Goal: Contribute content: Add original content to the website for others to see

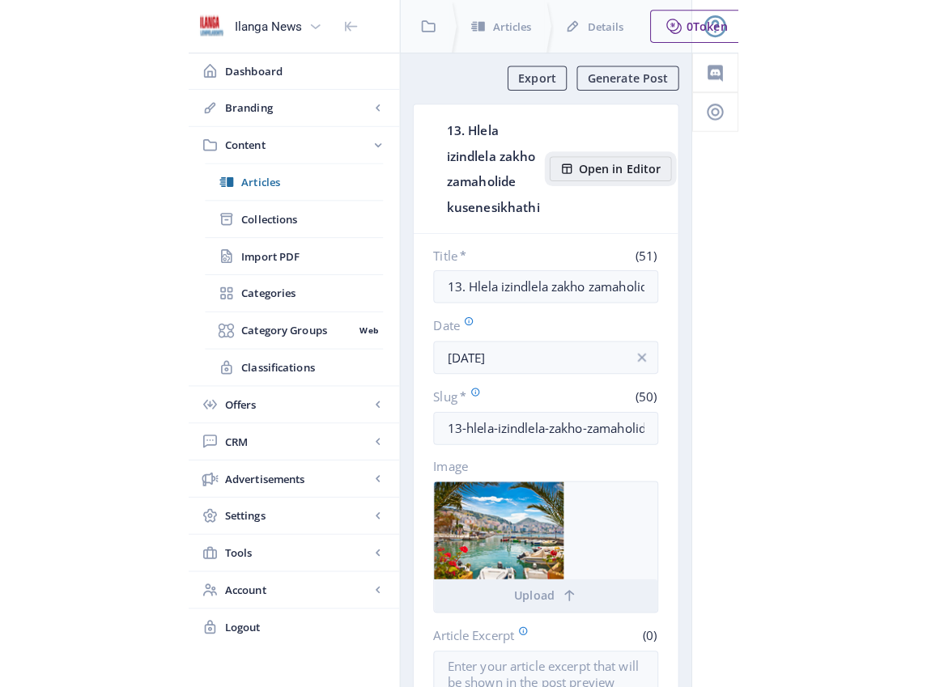
scroll to position [591, 0]
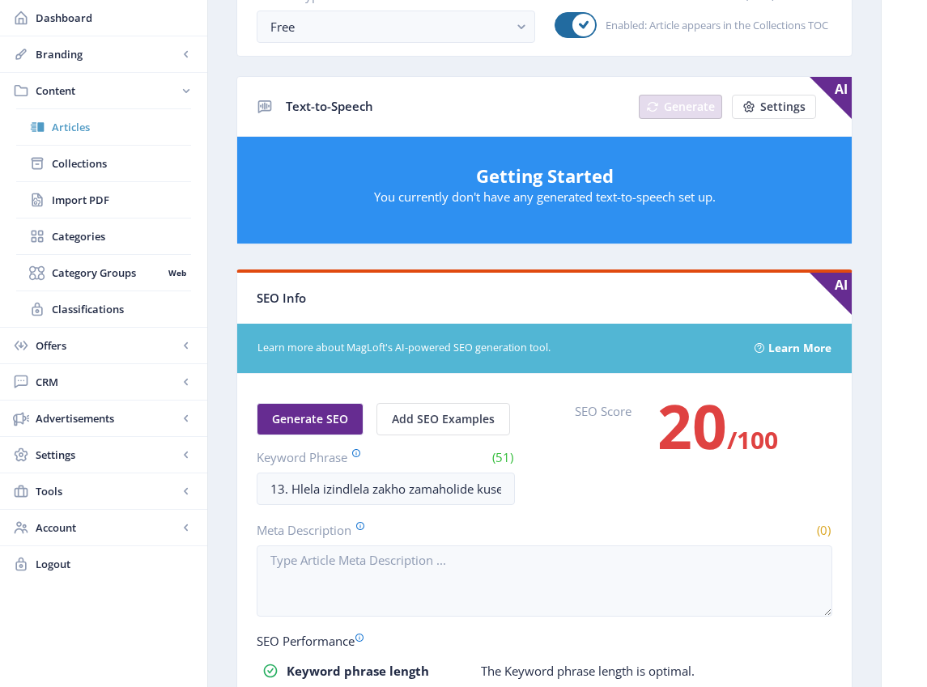
click at [66, 127] on span "Articles" at bounding box center [121, 127] width 139 height 16
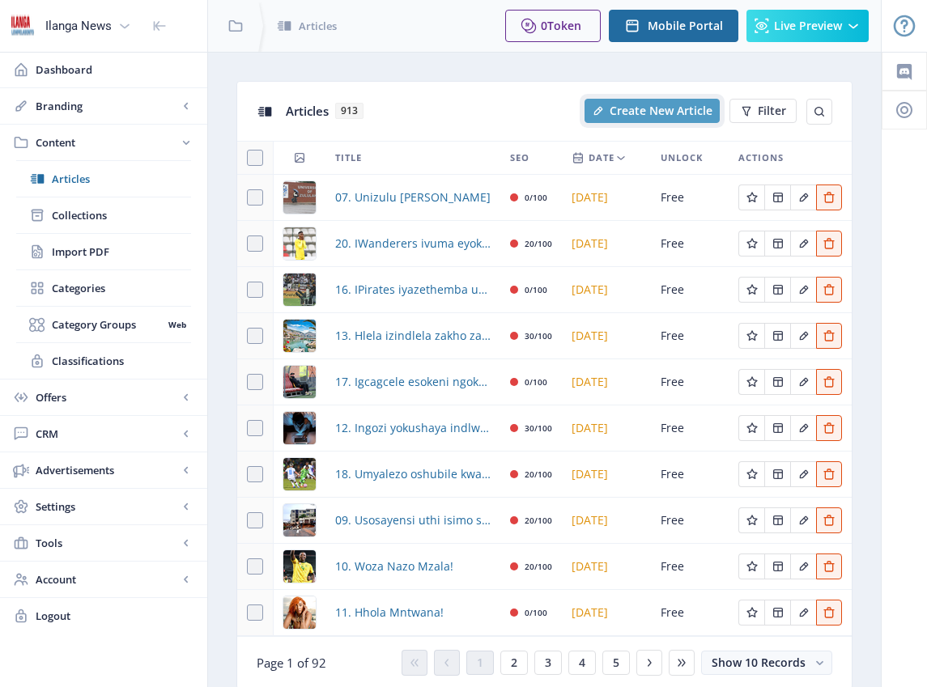
click at [539, 113] on span "Create New Article" at bounding box center [660, 110] width 103 height 13
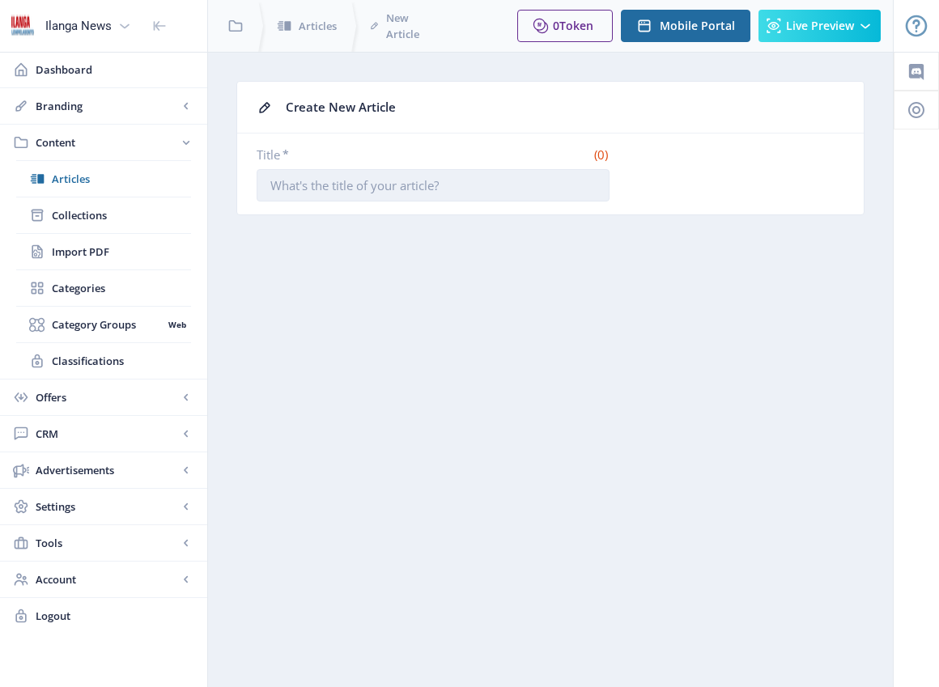
click at [327, 193] on input "Title *" at bounding box center [433, 185] width 353 height 32
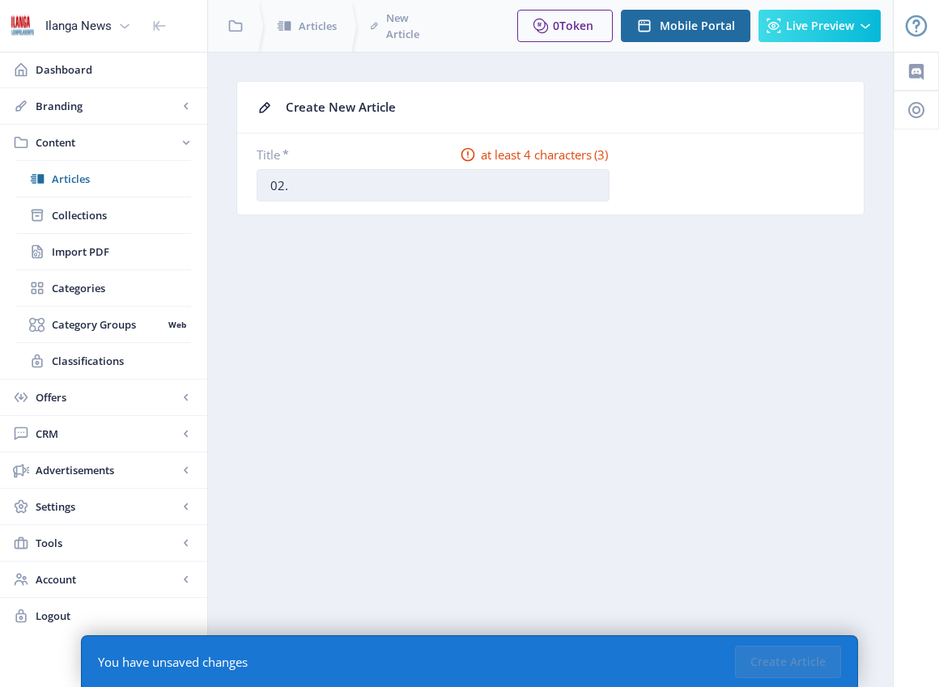
type input "02. Ezifingqiwe"
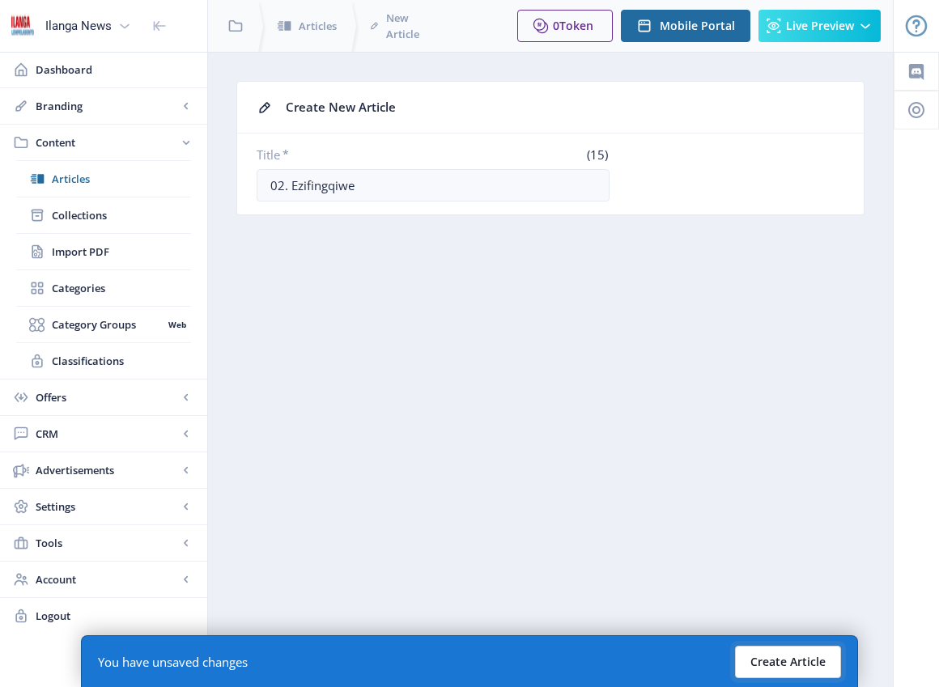
click at [539, 668] on button "Create Article" at bounding box center [788, 662] width 106 height 32
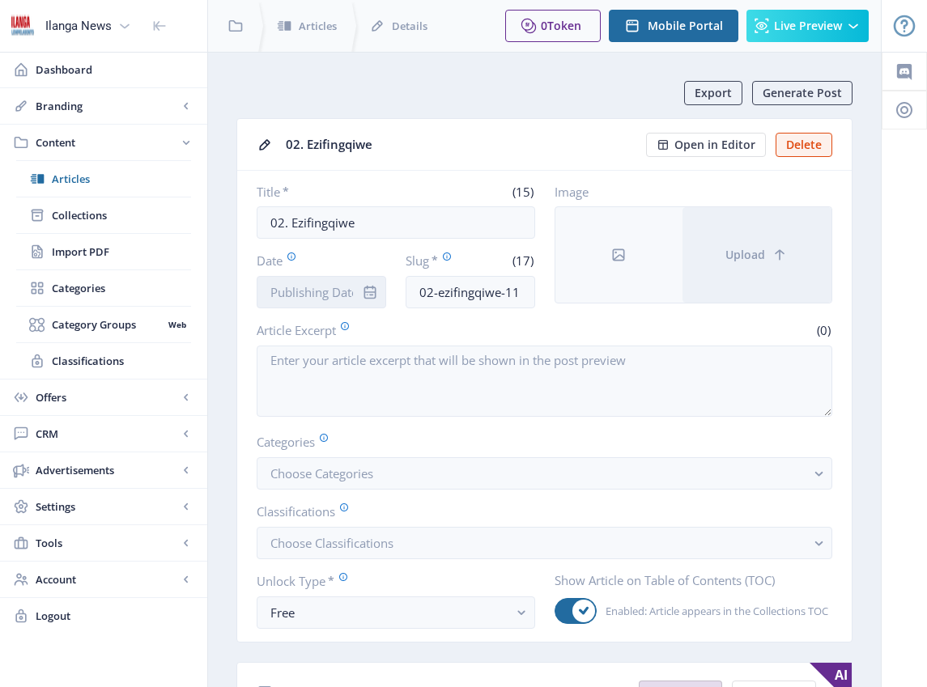
click at [333, 292] on input "Date" at bounding box center [321, 292] width 129 height 32
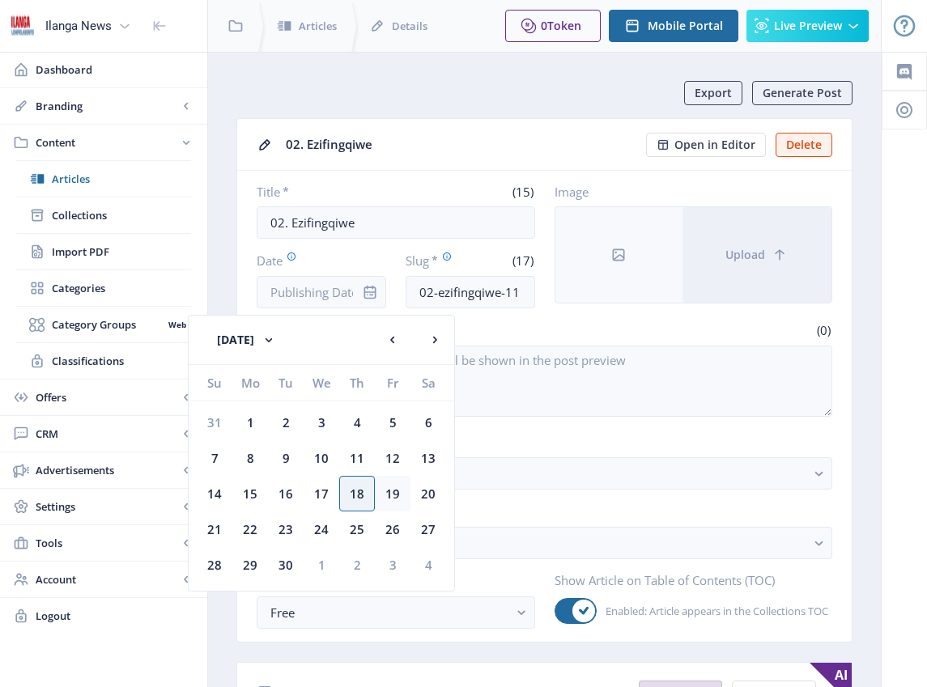
click at [398, 494] on div "19" at bounding box center [393, 494] width 36 height 36
type input "[DATE]"
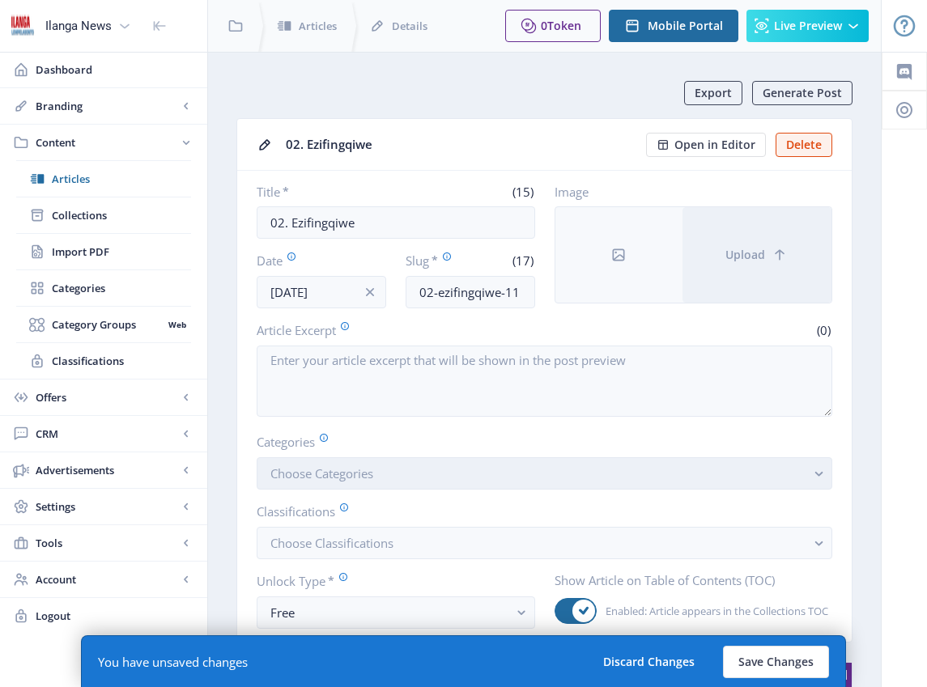
click at [381, 482] on button "Choose Categories" at bounding box center [544, 473] width 575 height 32
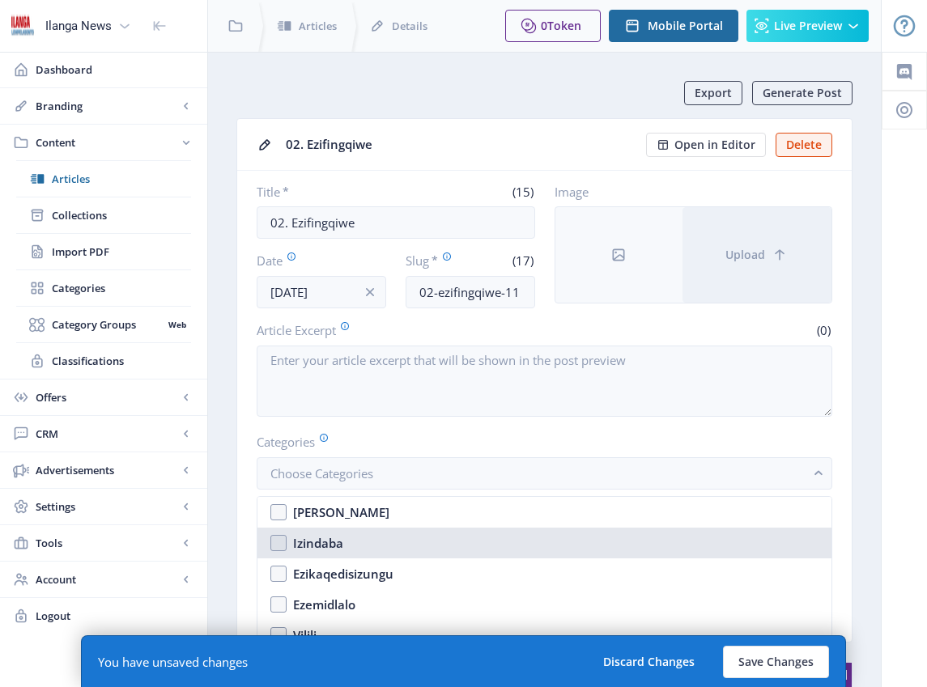
click at [278, 543] on nb-option "Izindaba" at bounding box center [544, 543] width 574 height 31
checkbox input "true"
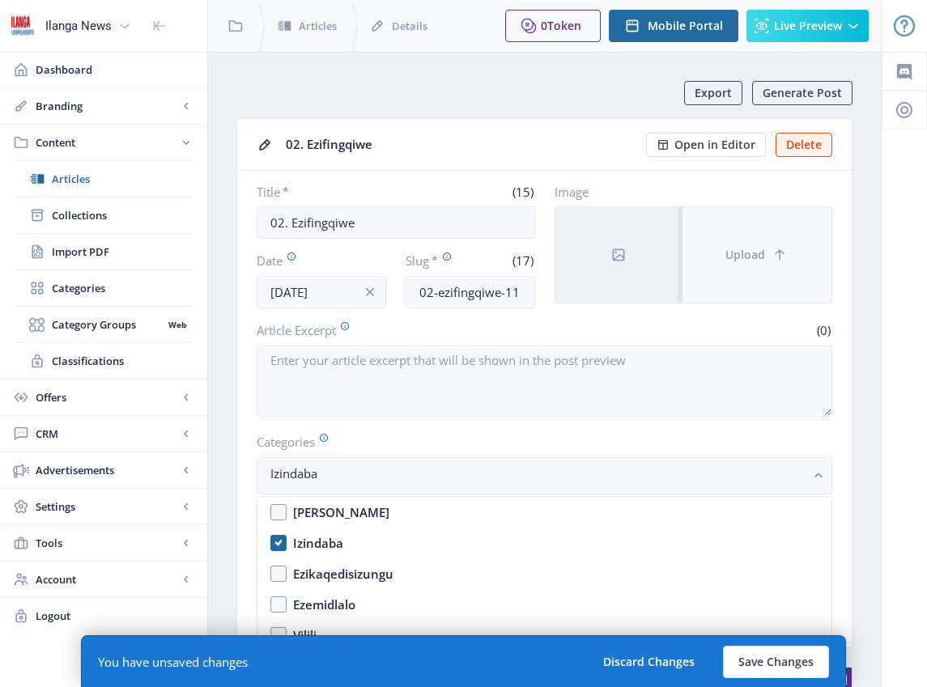
click at [539, 259] on span "Upload" at bounding box center [745, 254] width 40 height 13
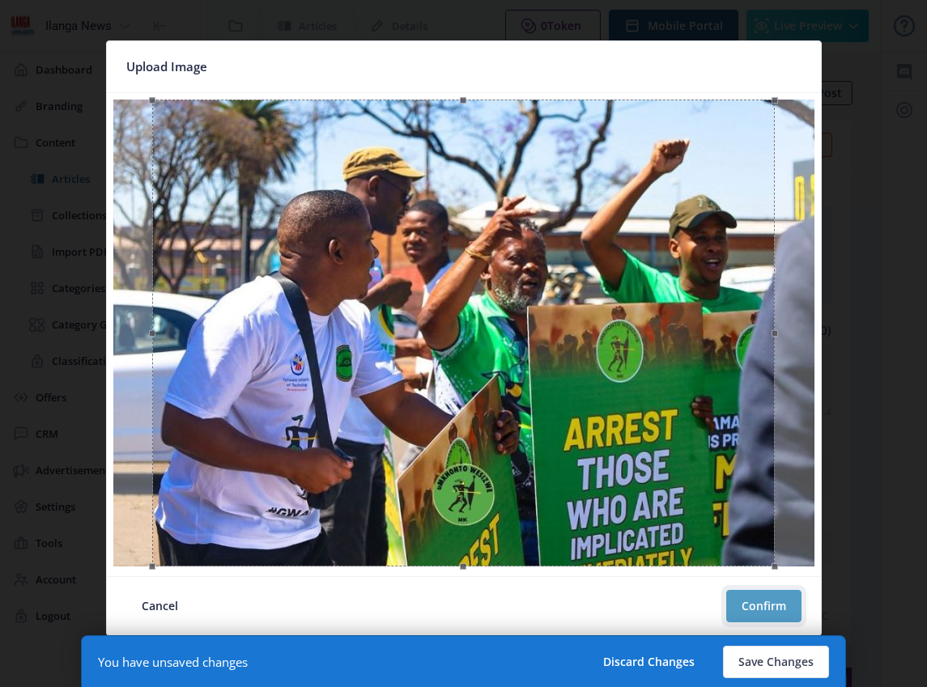
click at [539, 612] on button "Confirm" at bounding box center [763, 606] width 75 height 32
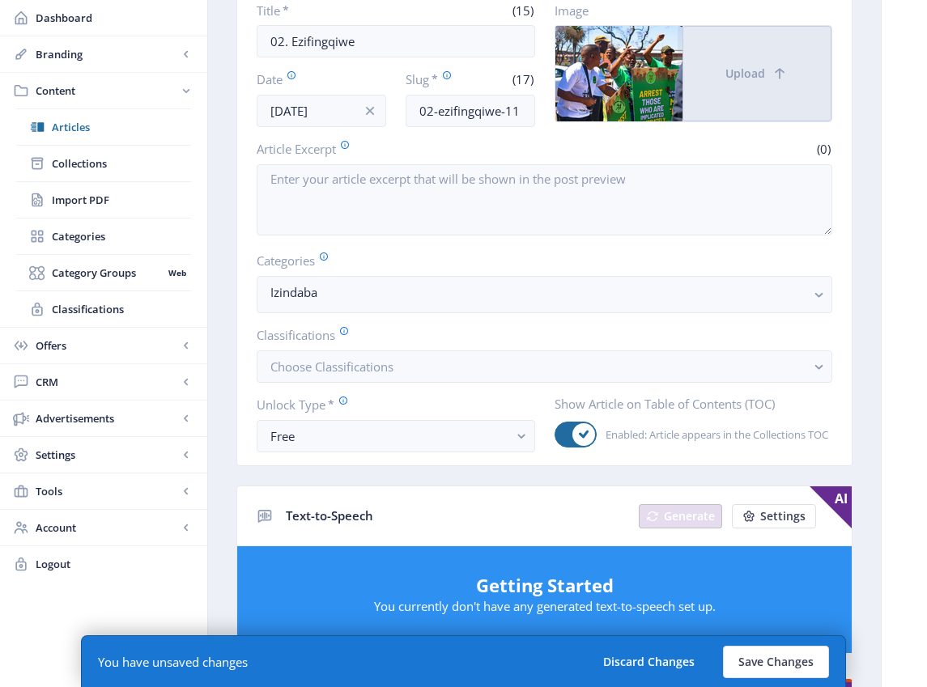
scroll to position [223, 0]
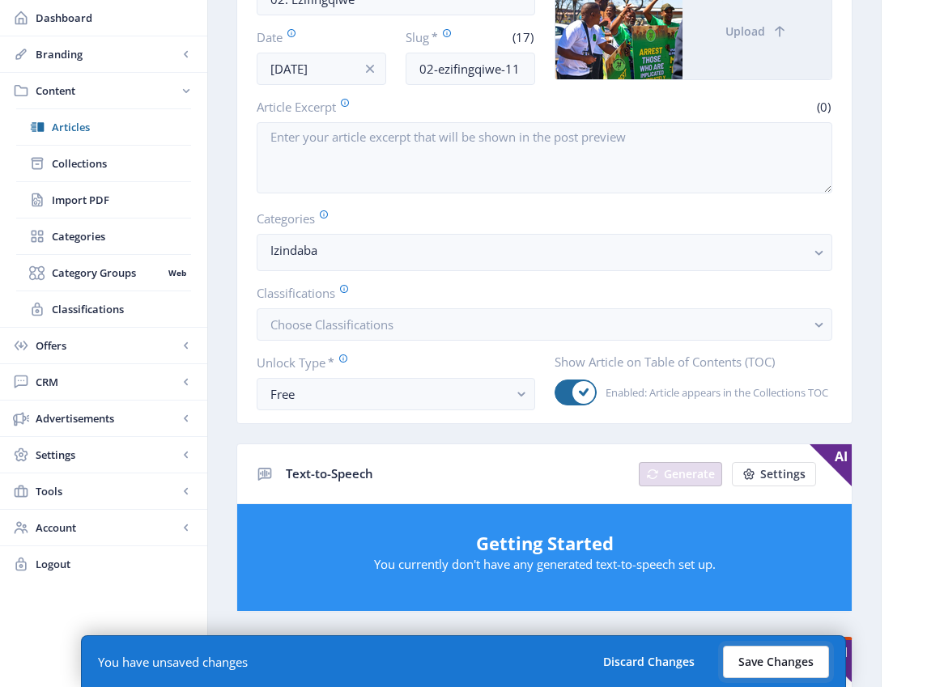
click at [539, 655] on button "Save Changes" at bounding box center [776, 662] width 106 height 32
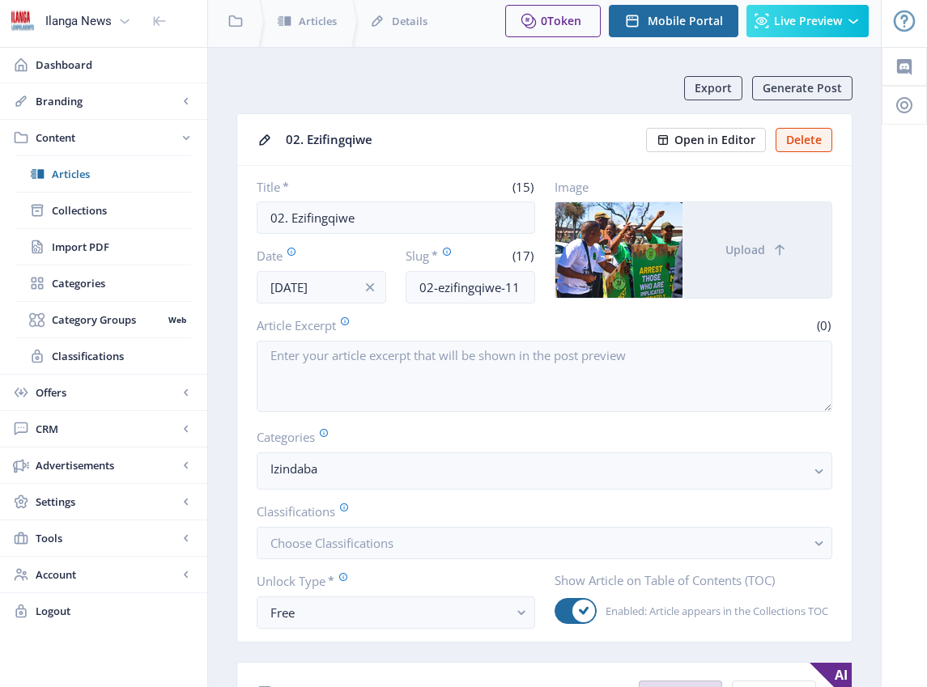
scroll to position [0, 0]
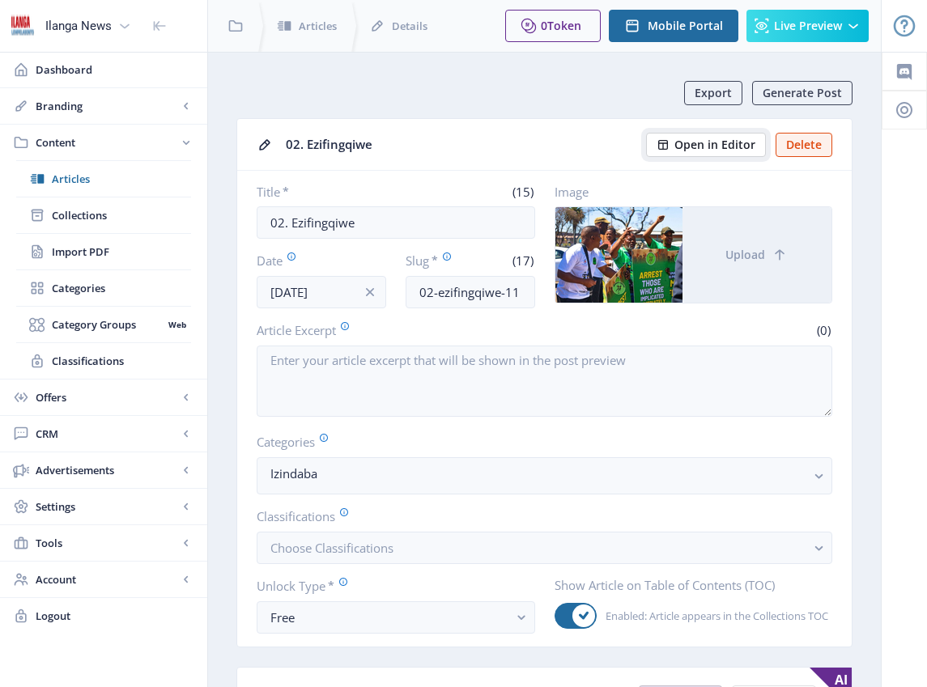
click at [539, 150] on span "Open in Editor" at bounding box center [714, 144] width 81 height 13
